Goal: Find specific page/section: Find specific page/section

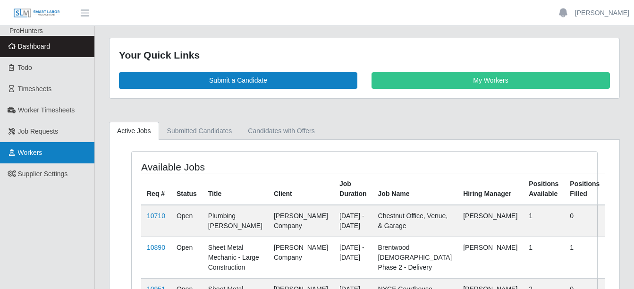
click at [26, 152] on span "Workers" at bounding box center [30, 153] width 25 height 8
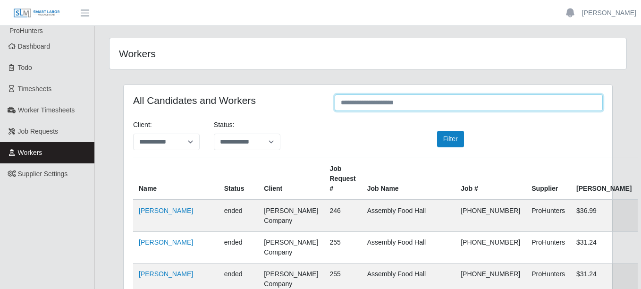
drag, startPoint x: 418, startPoint y: 102, endPoint x: 417, endPoint y: 92, distance: 10.0
click at [417, 98] on input "text" at bounding box center [468, 102] width 268 height 17
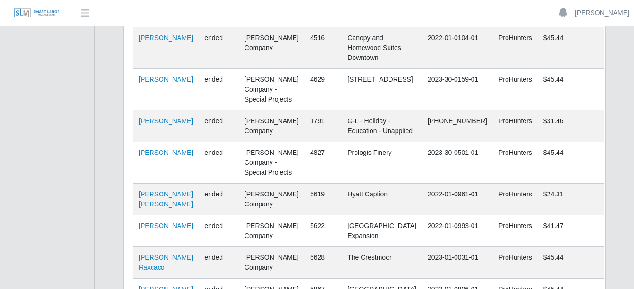
scroll to position [1105, 0]
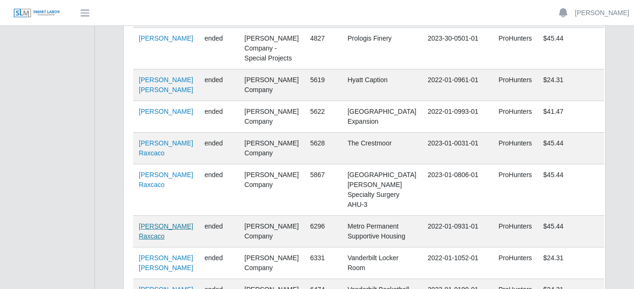
type input "******"
click at [153, 222] on link "Carlos Alvarado Raxcaco" at bounding box center [166, 230] width 54 height 17
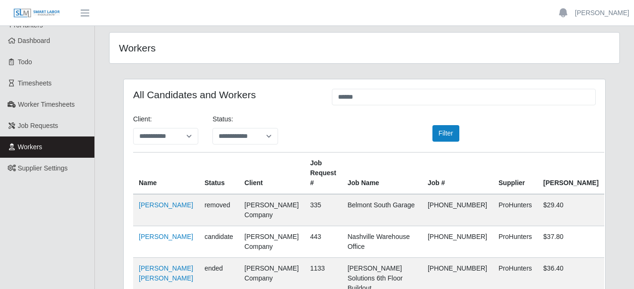
scroll to position [0, 0]
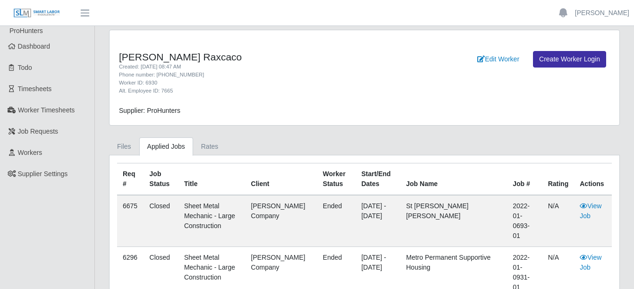
click at [320, 102] on div "[PERSON_NAME] Raxcaco Created: [DATE] 08:47 AM Phone number: [PHONE_NUMBER] Wor…" at bounding box center [363, 77] width 509 height 95
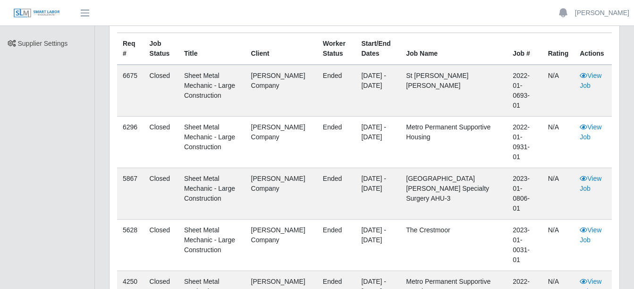
scroll to position [135, 0]
